Goal: Information Seeking & Learning: Compare options

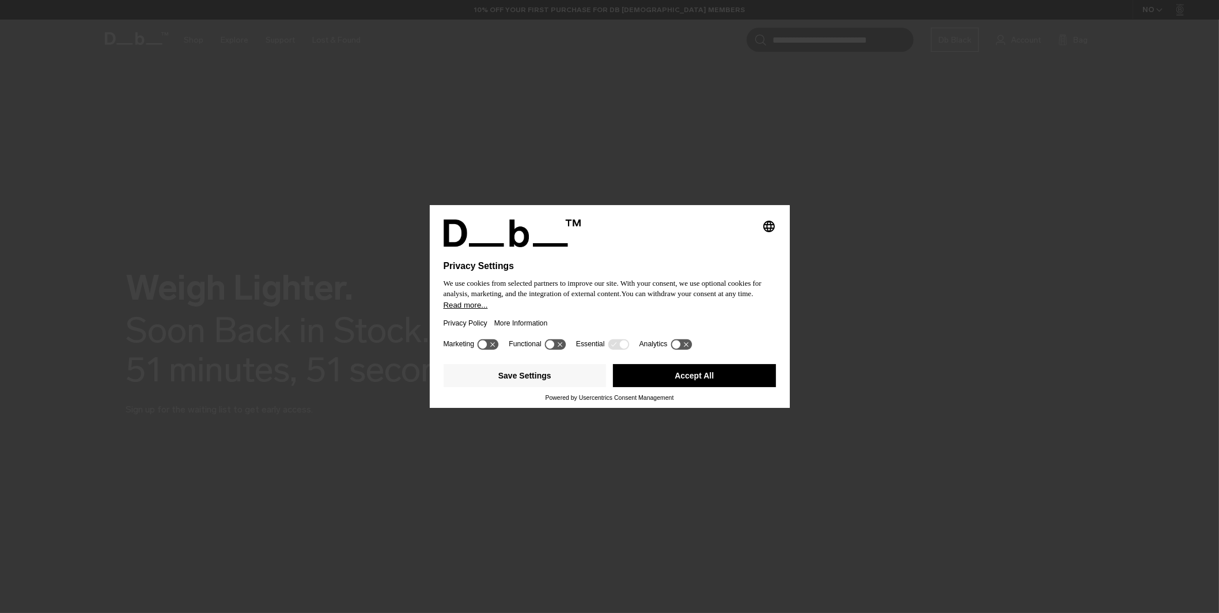
click at [612, 306] on button "Read more..." at bounding box center [610, 305] width 332 height 9
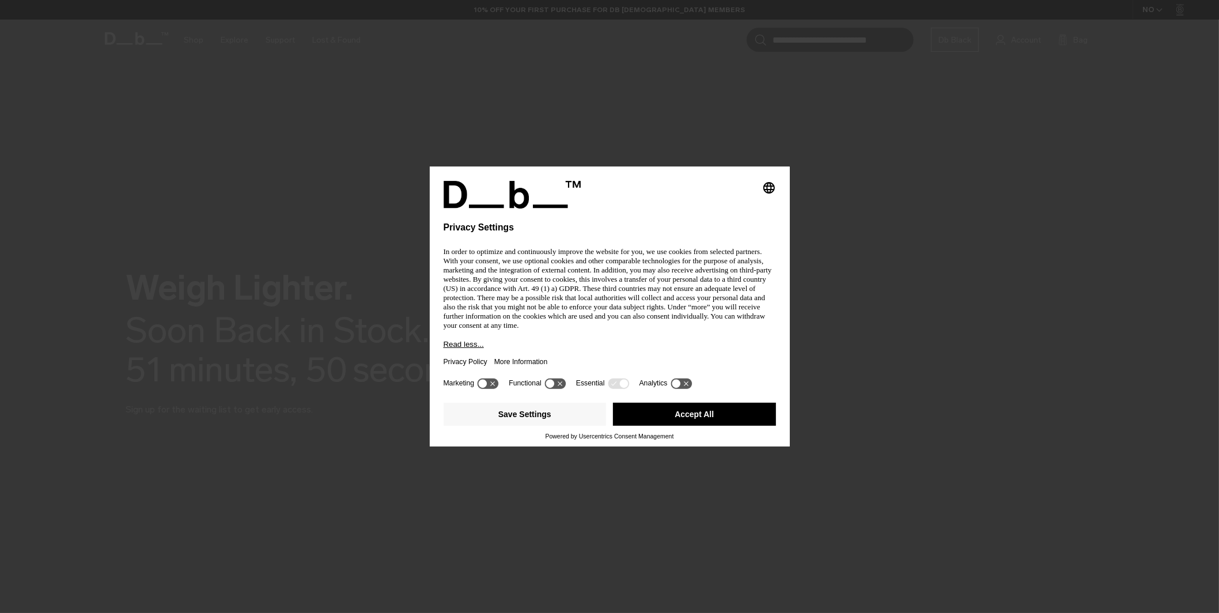
click at [704, 415] on button "Accept All" at bounding box center [694, 414] width 163 height 23
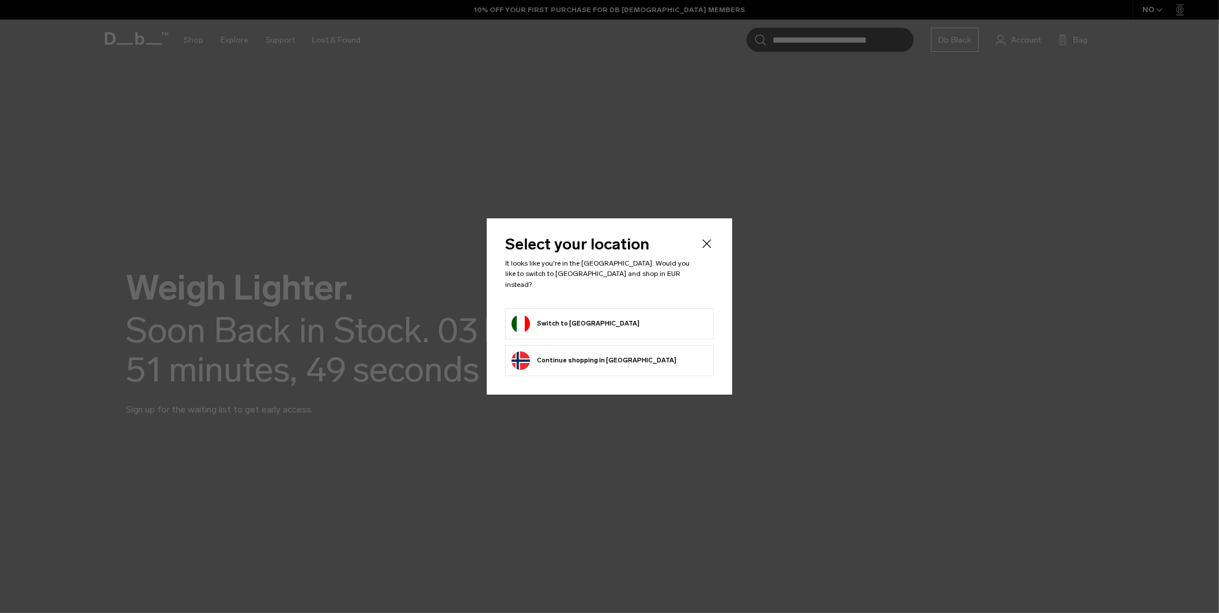
click at [625, 320] on form "Switch to Italy" at bounding box center [610, 324] width 196 height 18
click at [558, 315] on button "Switch to Italy" at bounding box center [576, 324] width 128 height 18
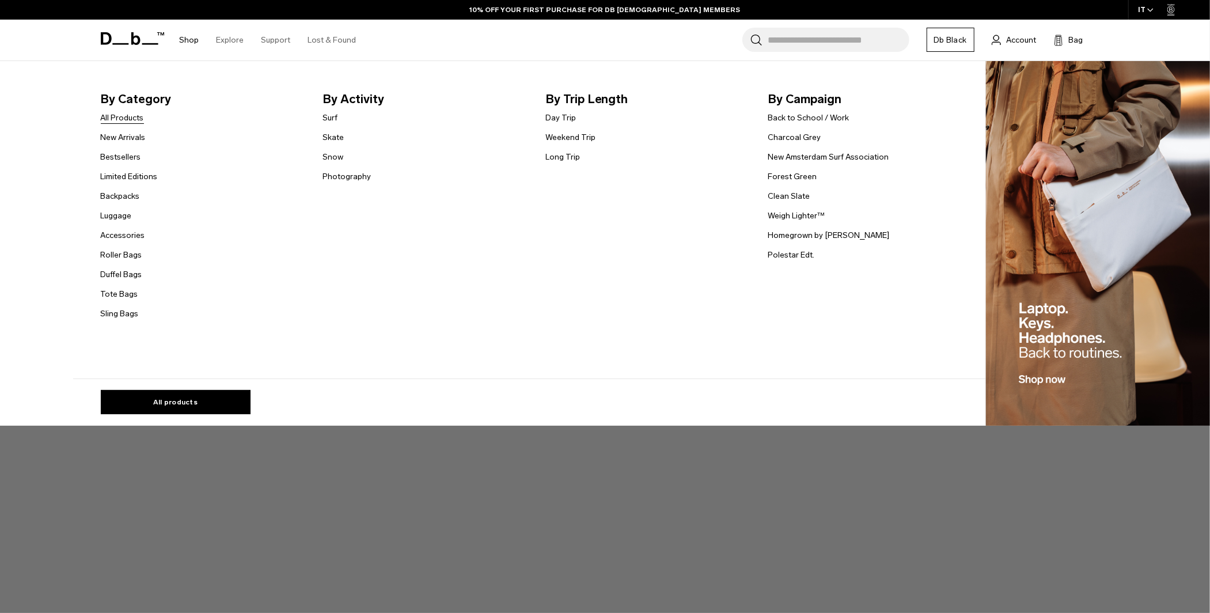
click at [133, 117] on link "All Products" at bounding box center [122, 118] width 43 height 12
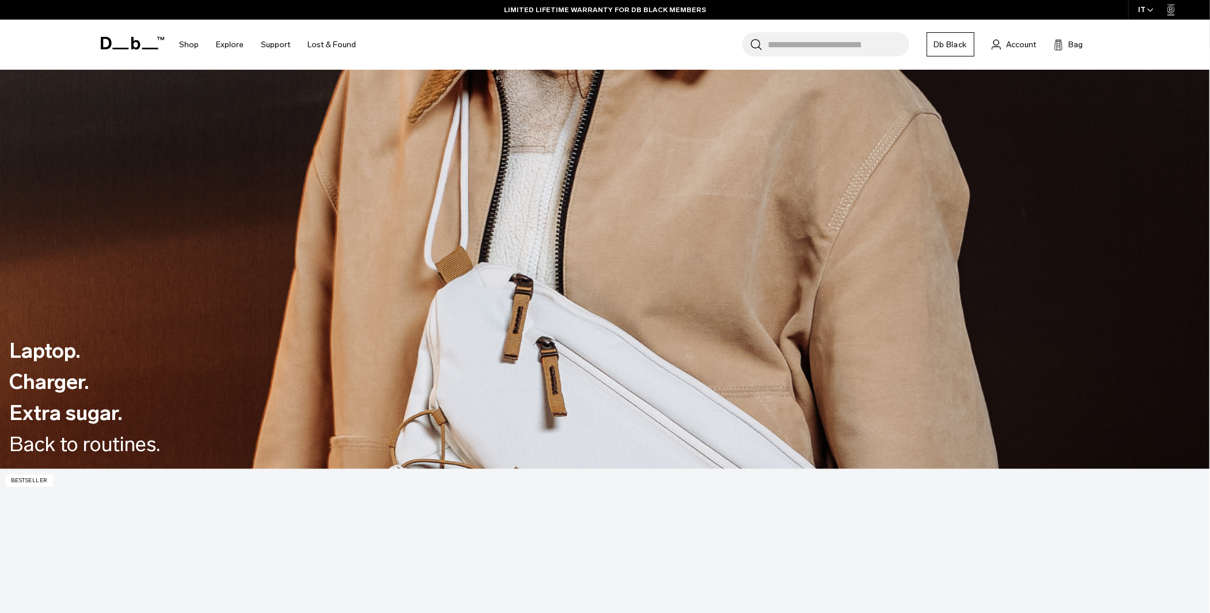
scroll to position [749, 0]
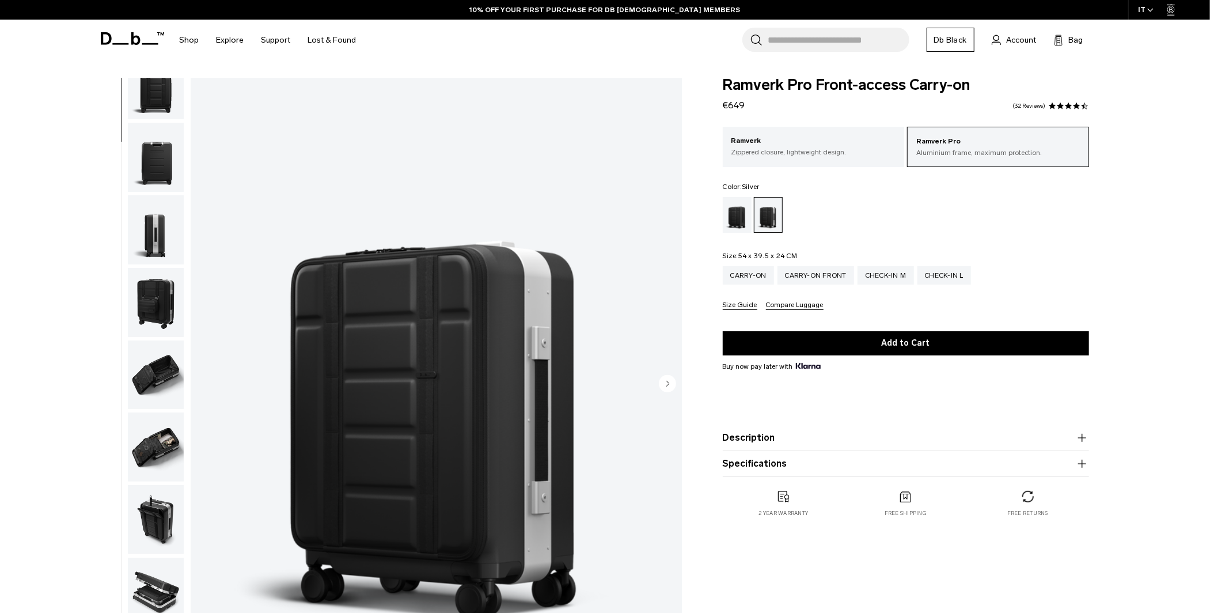
click at [154, 388] on img "button" at bounding box center [156, 374] width 56 height 69
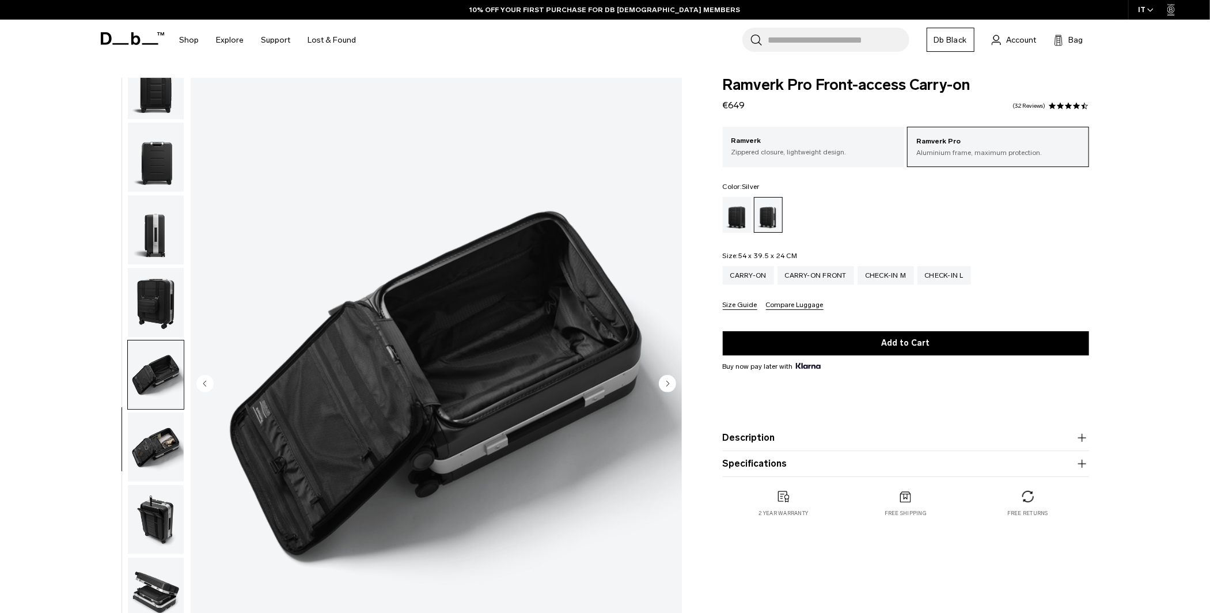
scroll to position [182, 0]
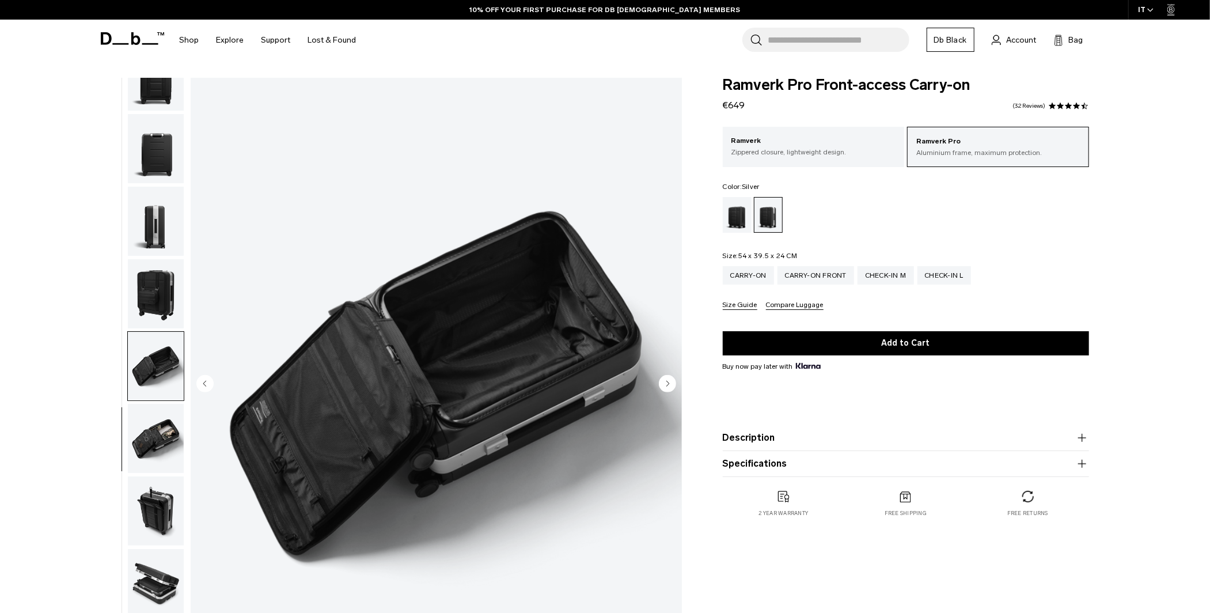
click at [162, 426] on img "button" at bounding box center [156, 438] width 56 height 69
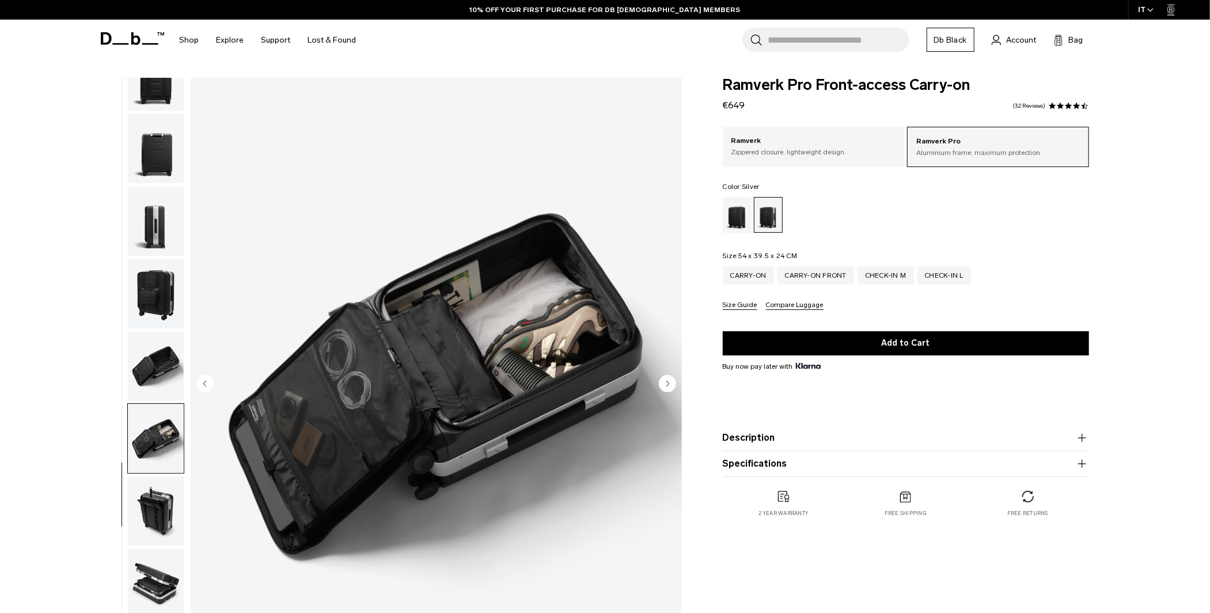
click at [161, 475] on ul at bounding box center [155, 385] width 57 height 614
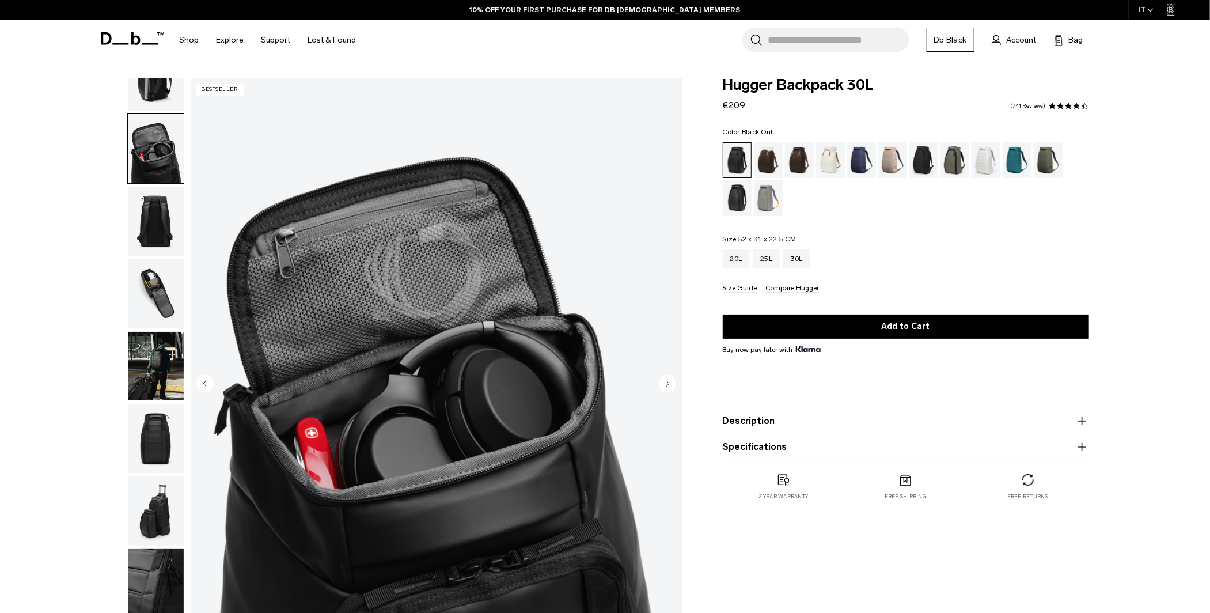
click at [165, 298] on img "button" at bounding box center [156, 293] width 56 height 69
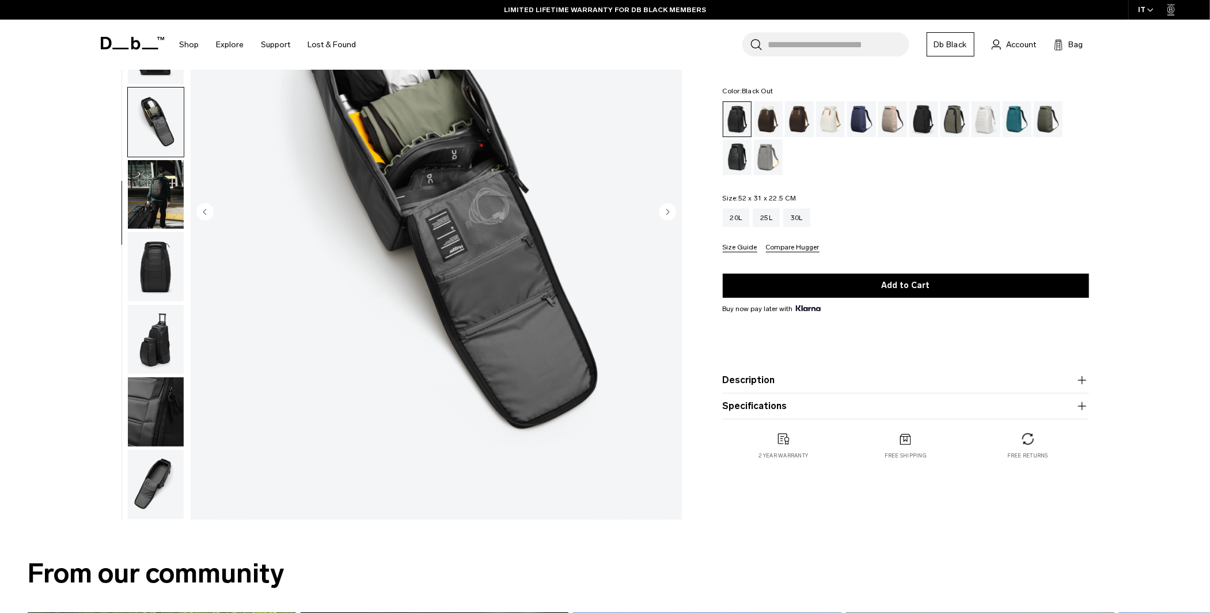
scroll to position [173, 0]
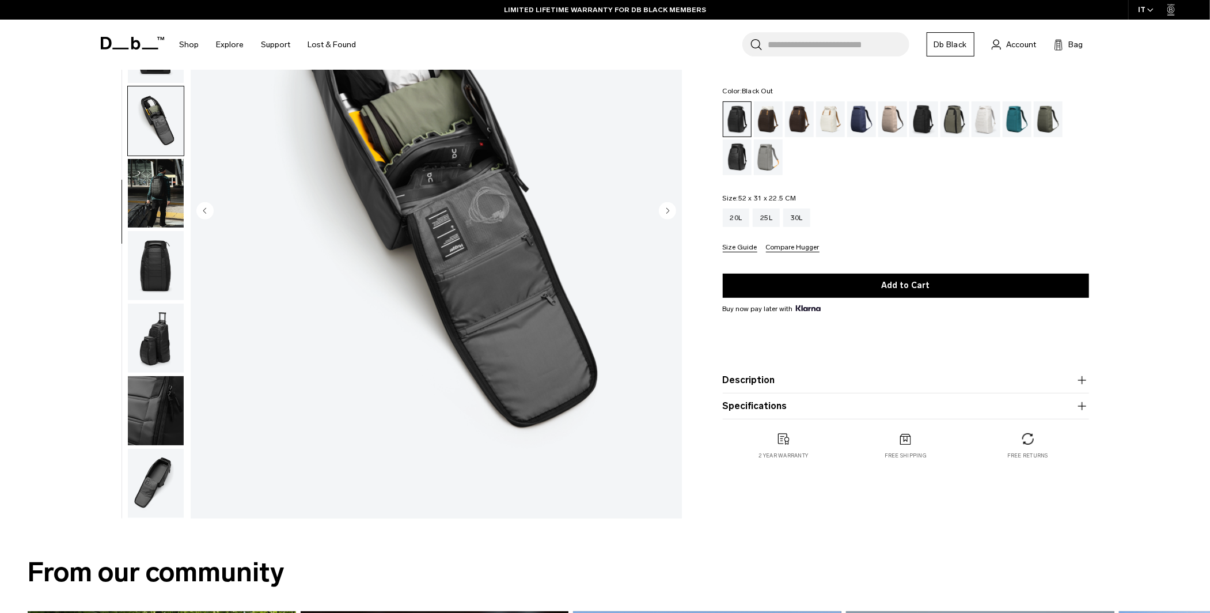
click at [151, 472] on img "button" at bounding box center [156, 483] width 56 height 69
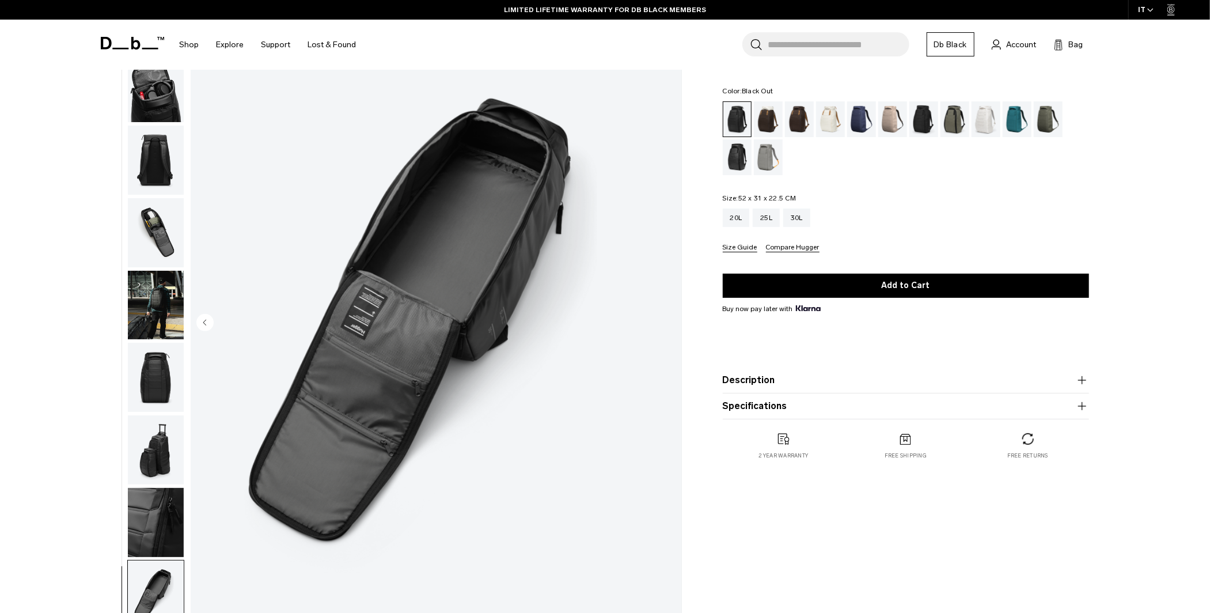
scroll to position [0, 0]
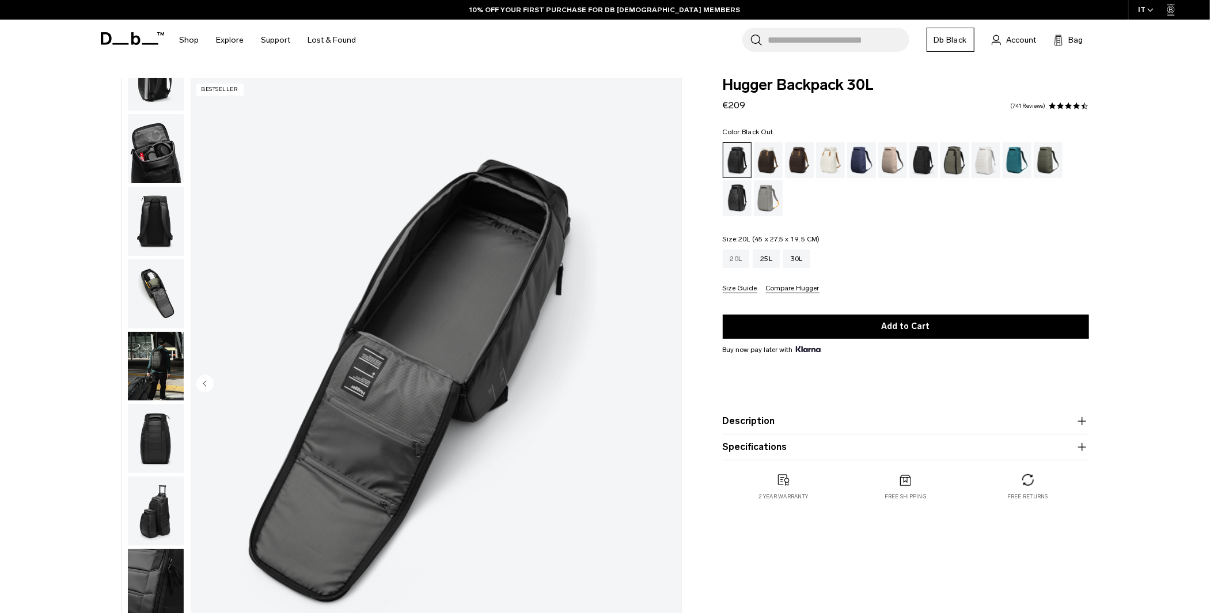
click at [744, 262] on div "20L" at bounding box center [736, 258] width 27 height 18
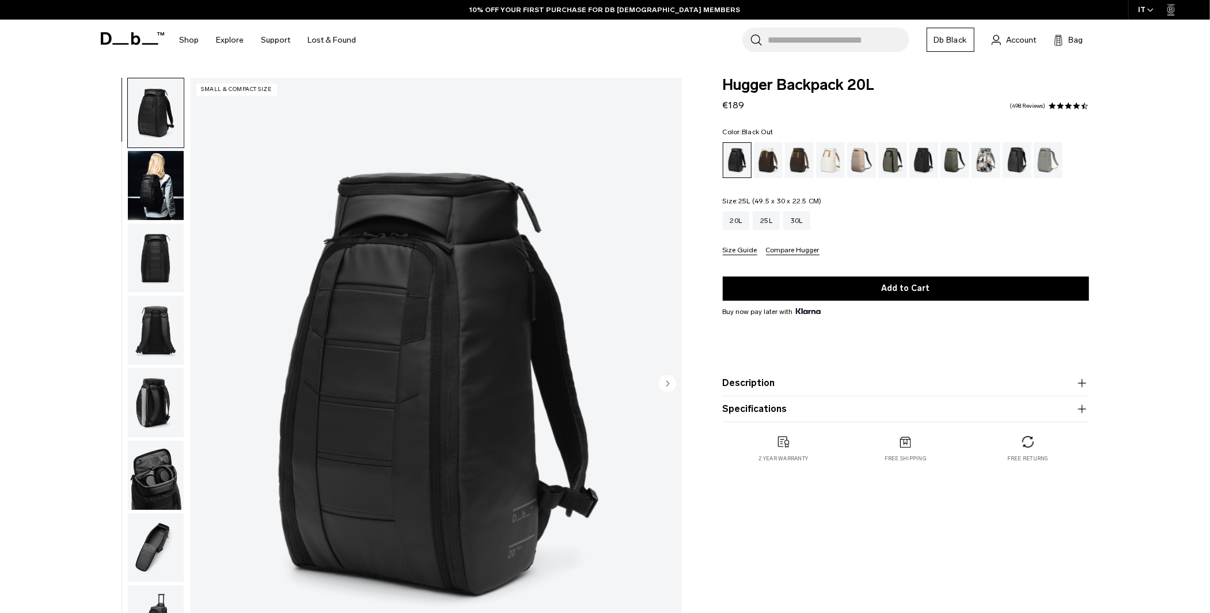
click at [771, 223] on div "25L" at bounding box center [766, 220] width 27 height 18
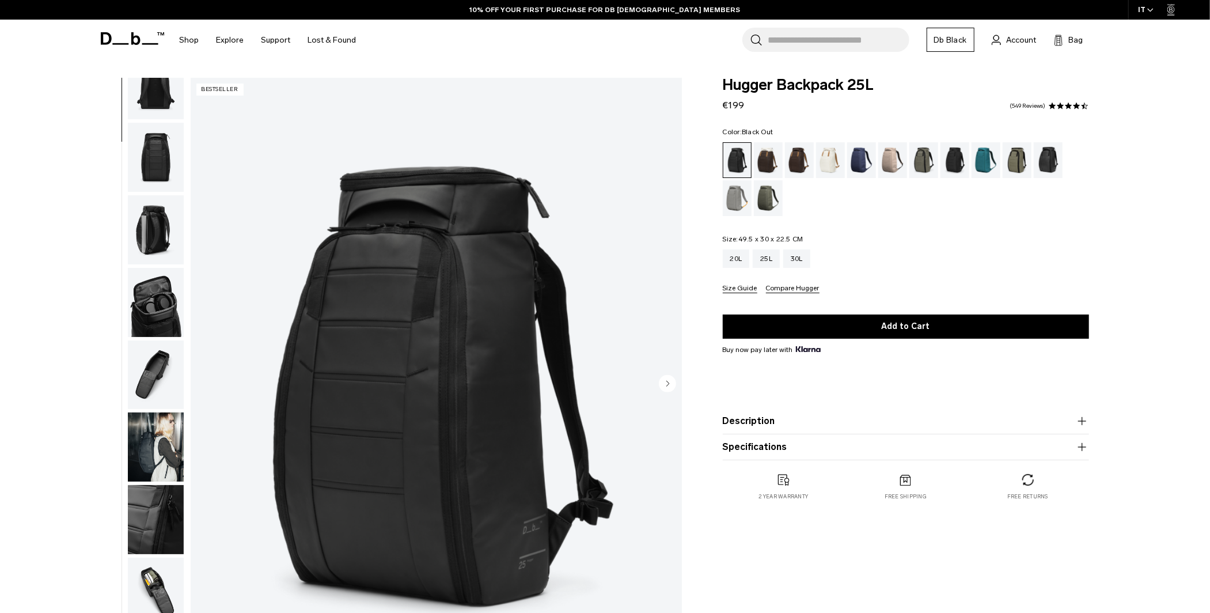
click at [154, 133] on img "button" at bounding box center [156, 157] width 56 height 69
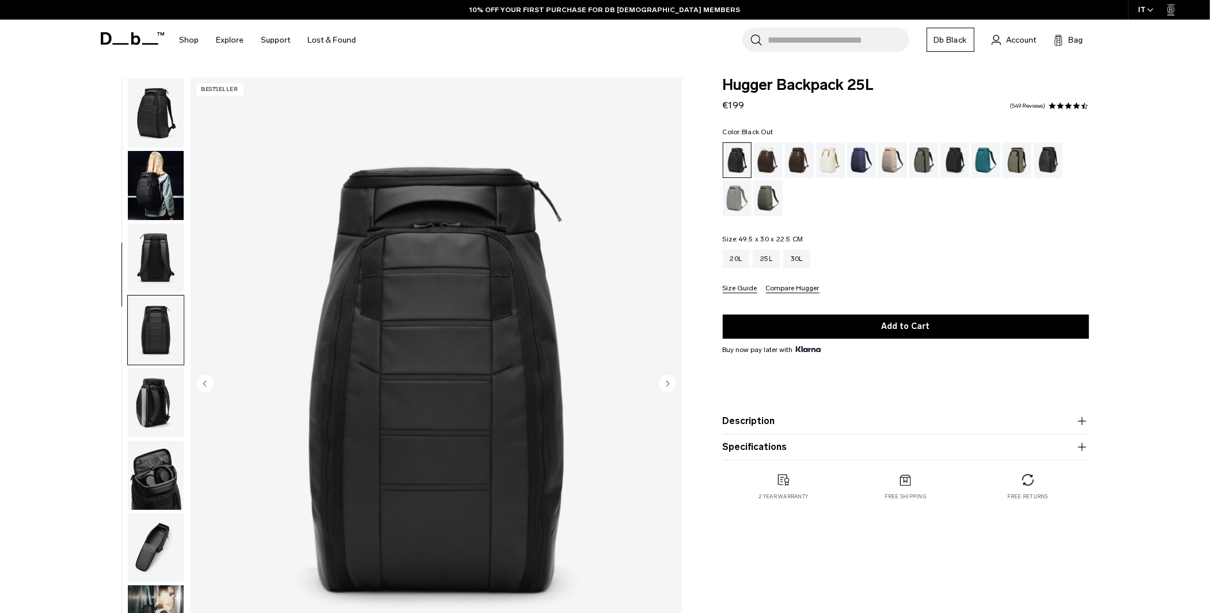
click at [162, 124] on img "button" at bounding box center [156, 112] width 56 height 69
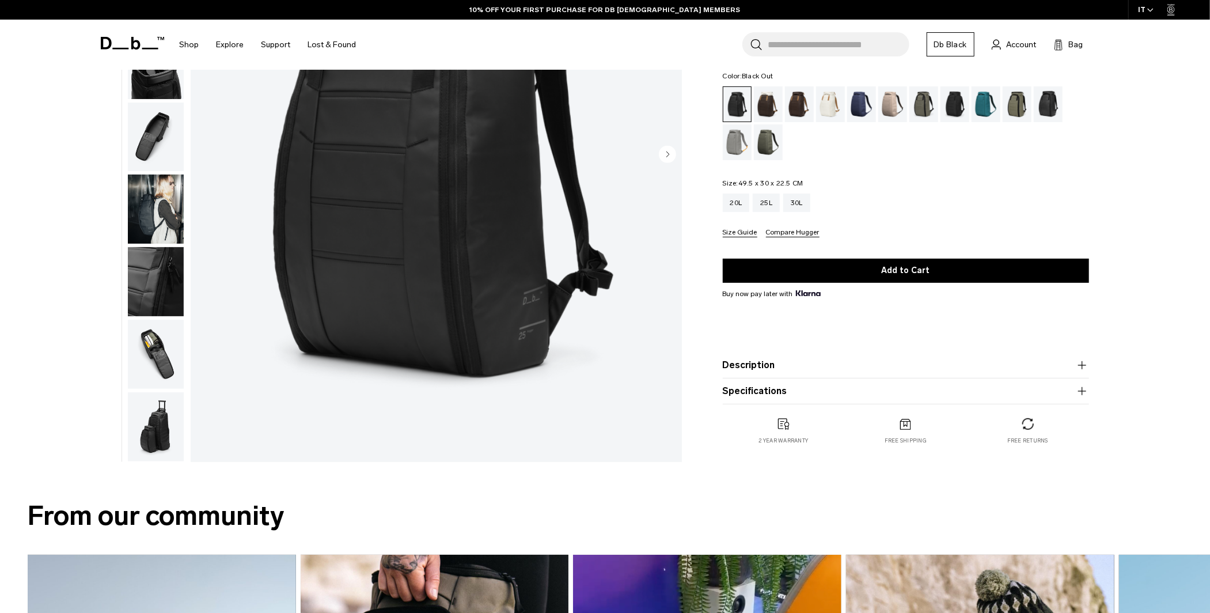
scroll to position [230, 0]
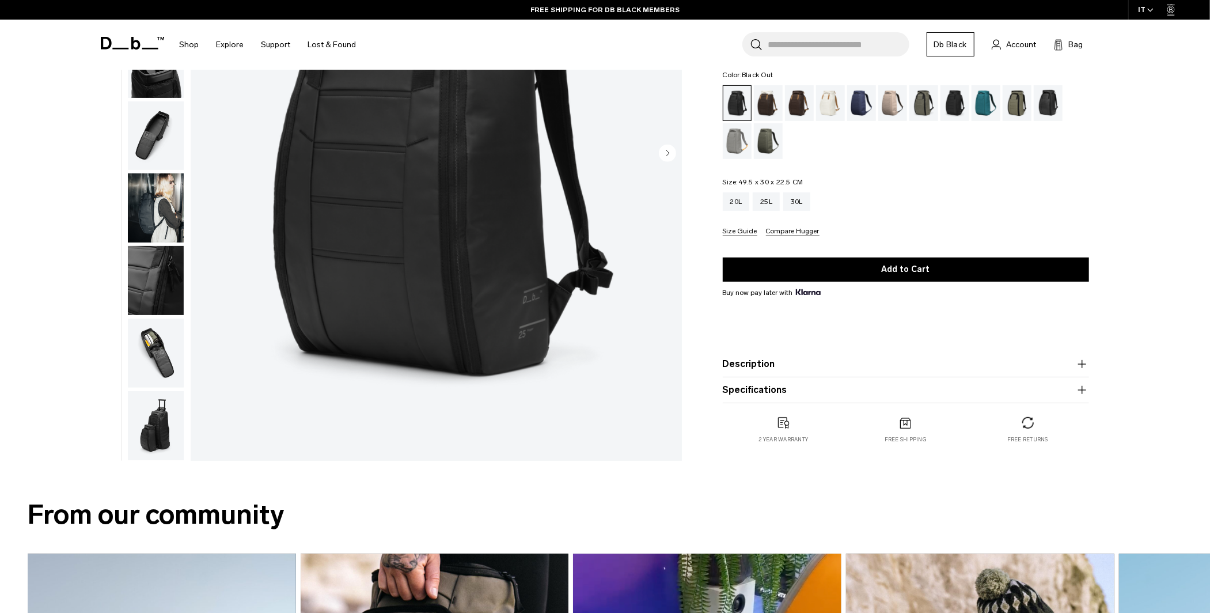
click at [162, 418] on img "button" at bounding box center [156, 425] width 56 height 69
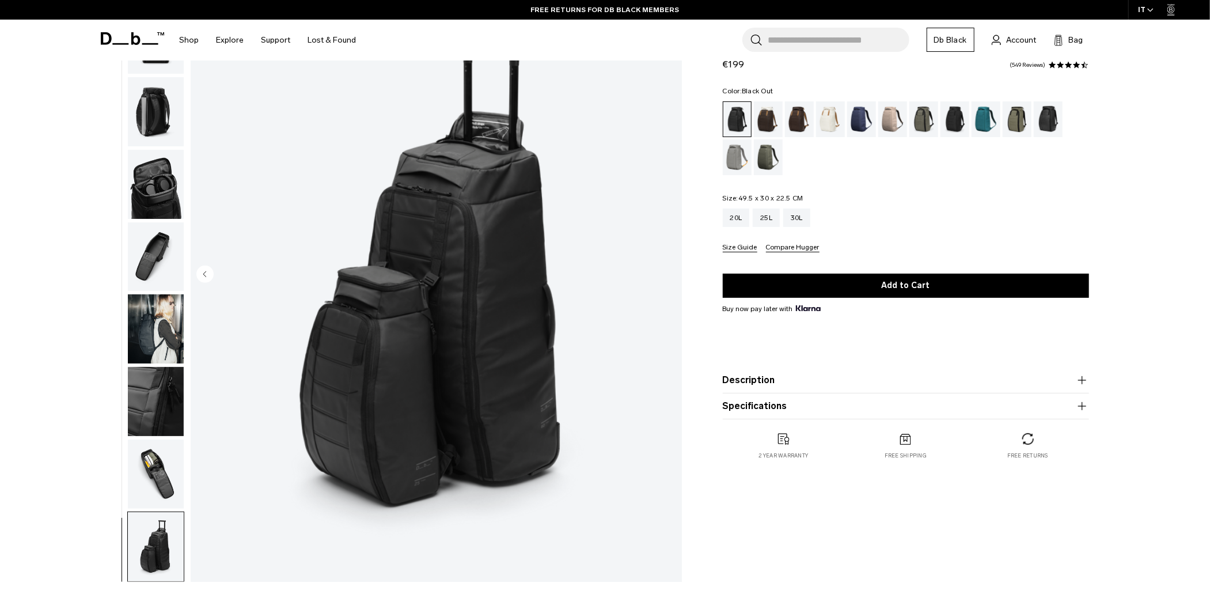
scroll to position [115, 0]
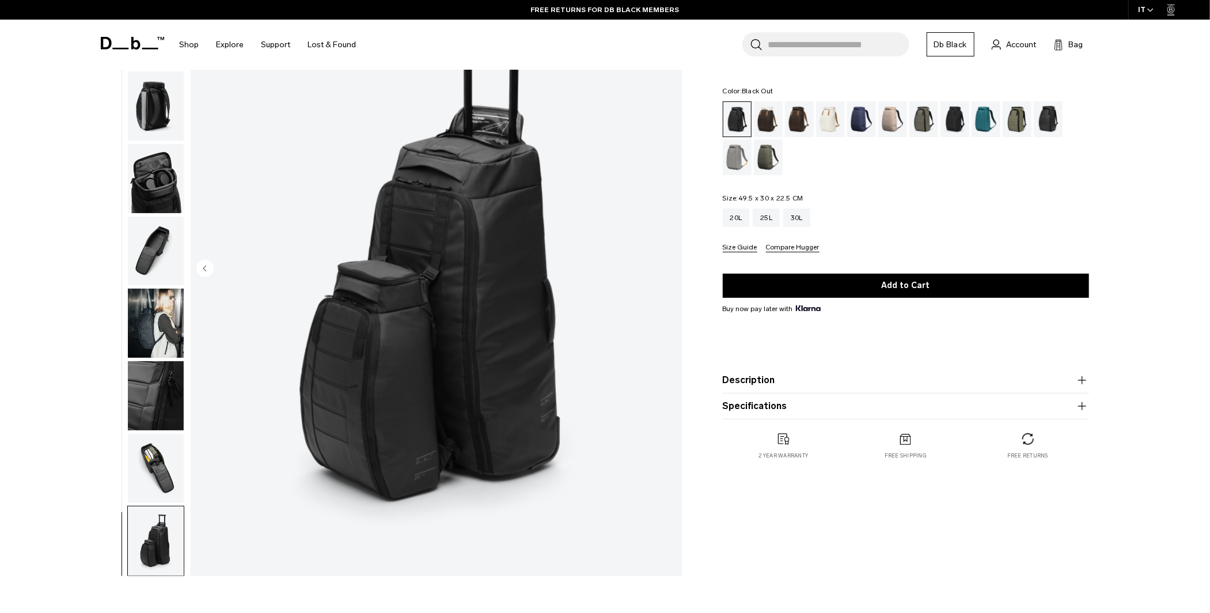
click at [152, 316] on img "button" at bounding box center [156, 323] width 56 height 69
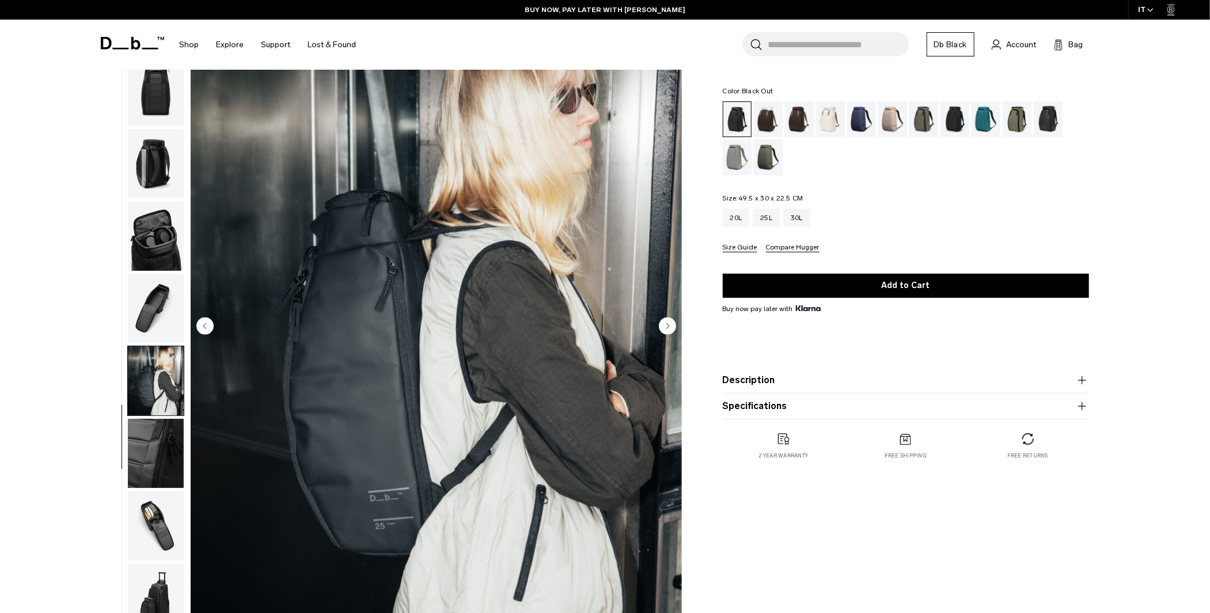
scroll to position [0, 0]
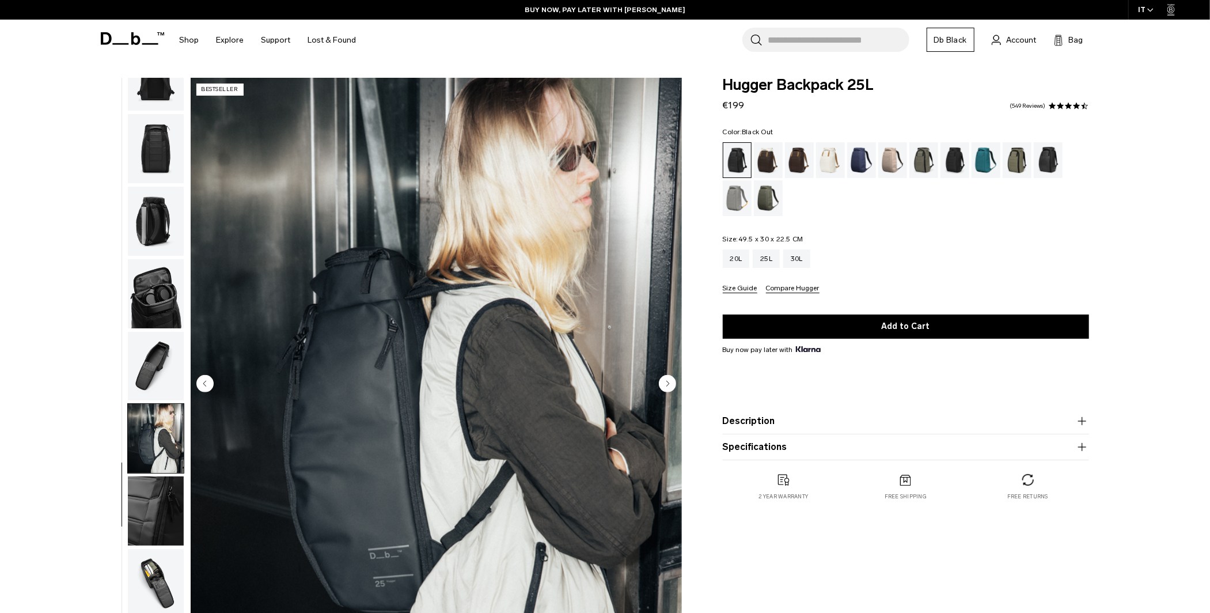
click at [153, 291] on img "button" at bounding box center [156, 293] width 56 height 69
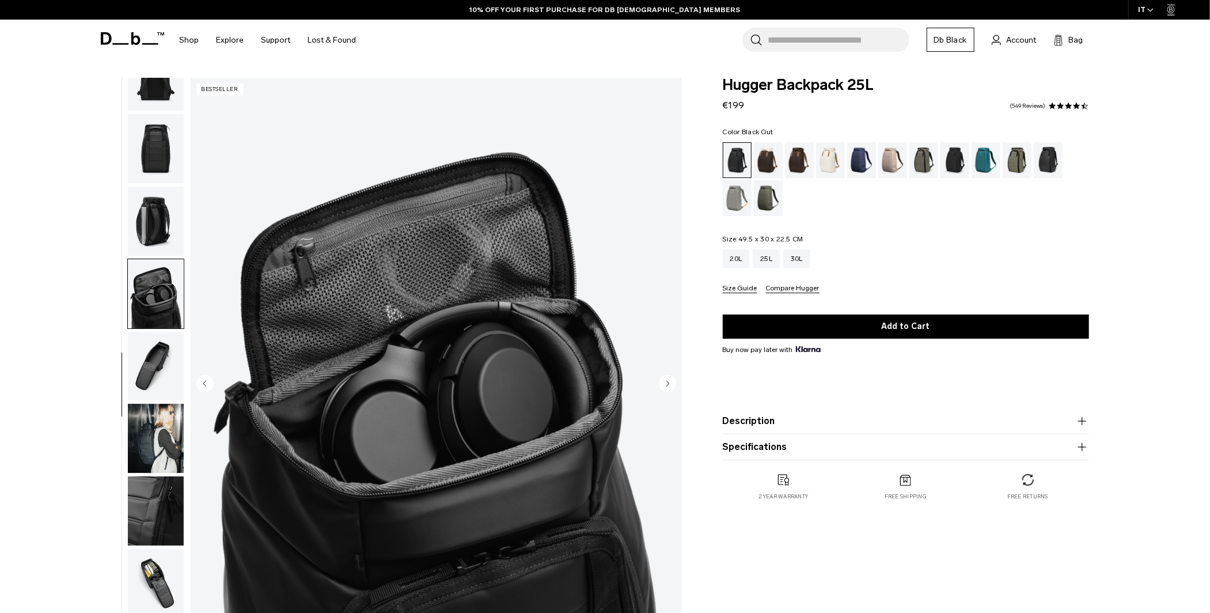
click at [165, 213] on img "button" at bounding box center [156, 221] width 56 height 69
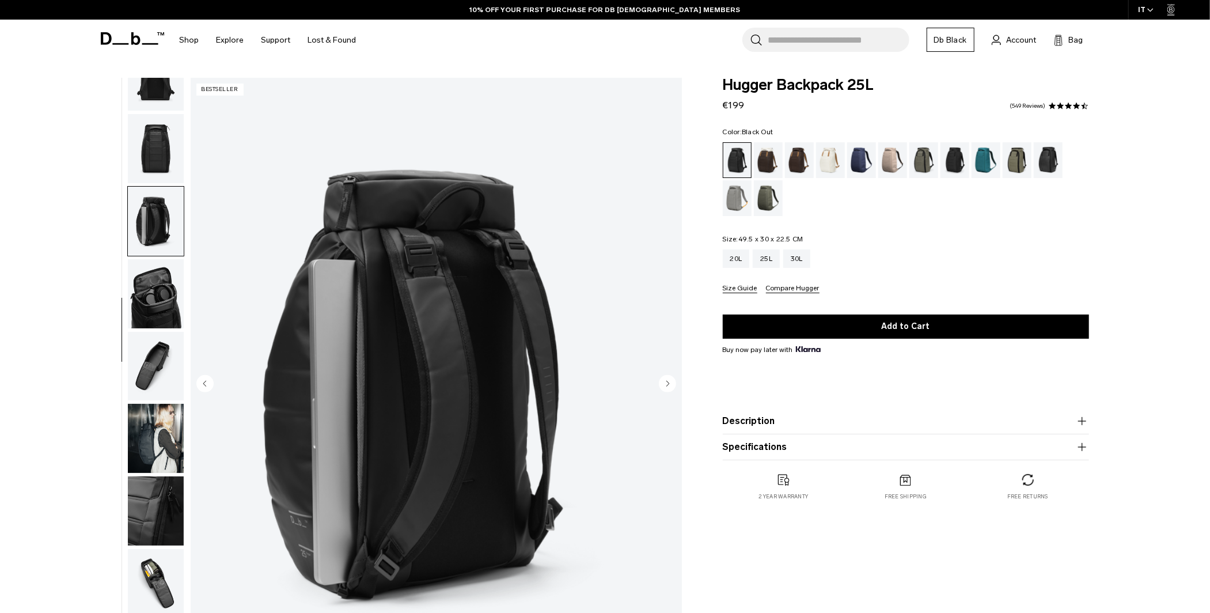
click at [164, 139] on img "button" at bounding box center [156, 148] width 56 height 69
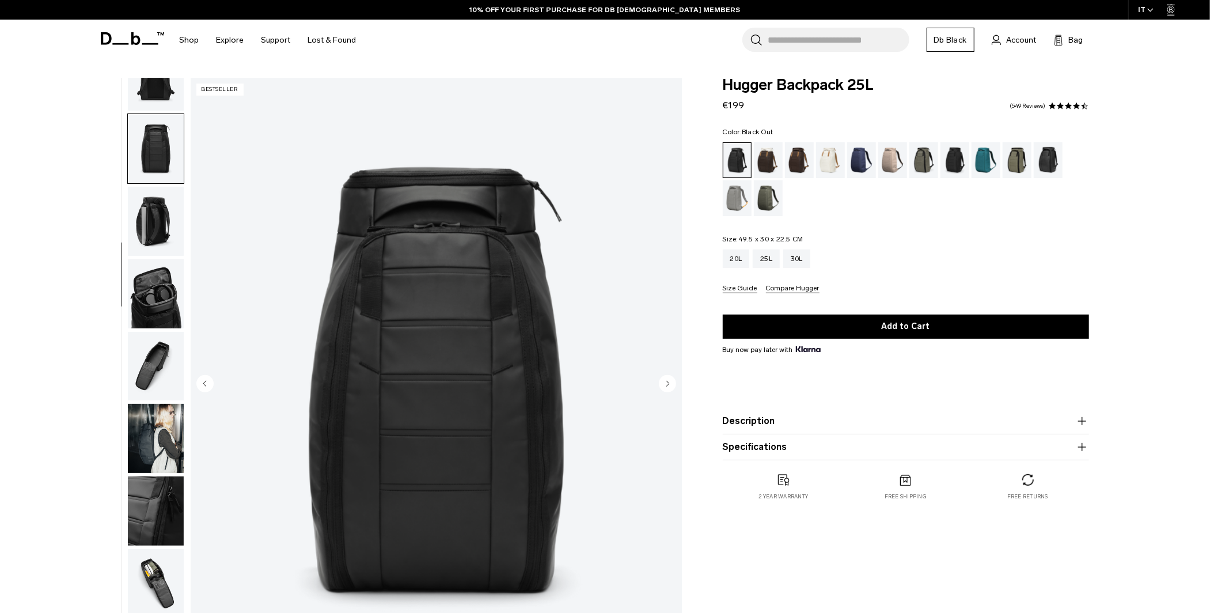
scroll to position [58, 0]
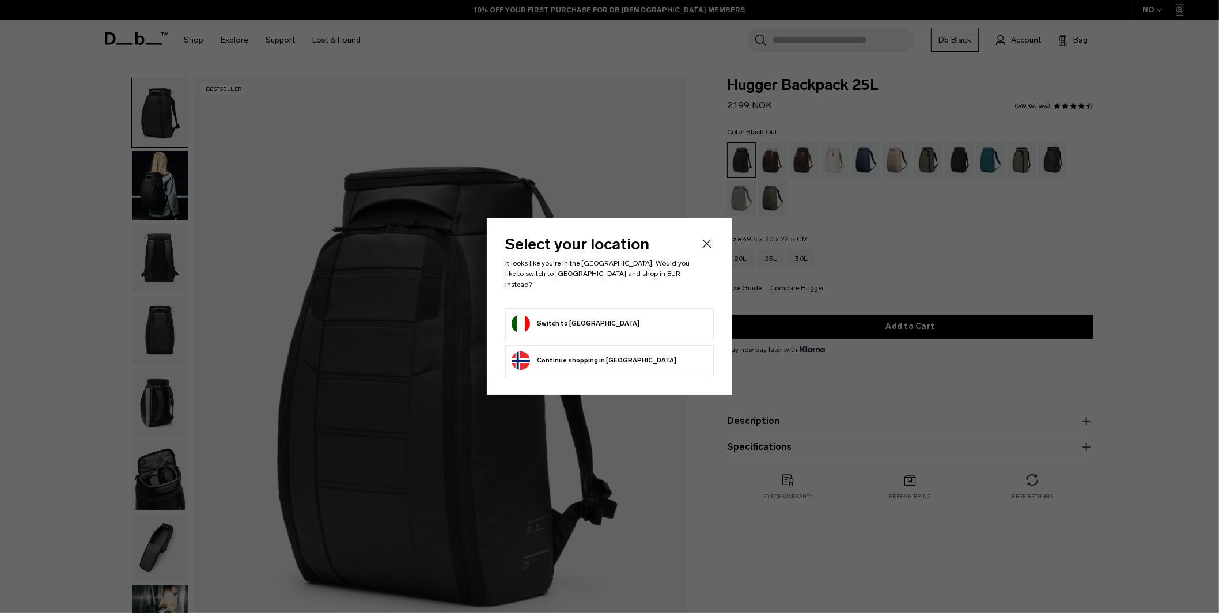
click at [703, 248] on icon "Close" at bounding box center [707, 244] width 14 height 14
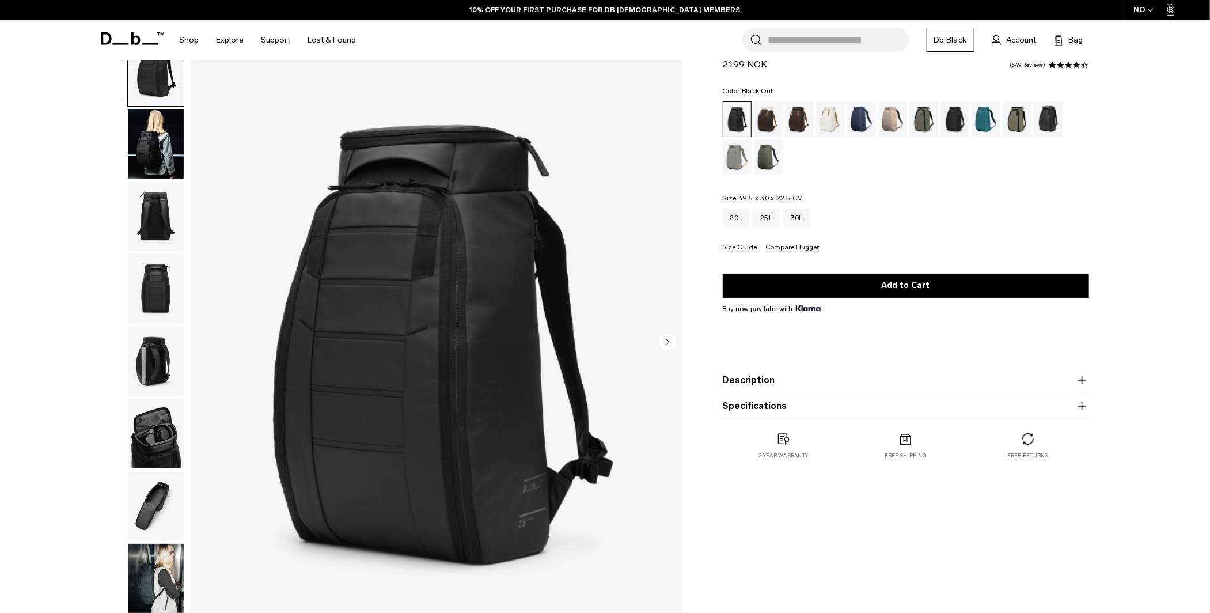
scroll to position [58, 0]
